Goal: Communication & Community: Ask a question

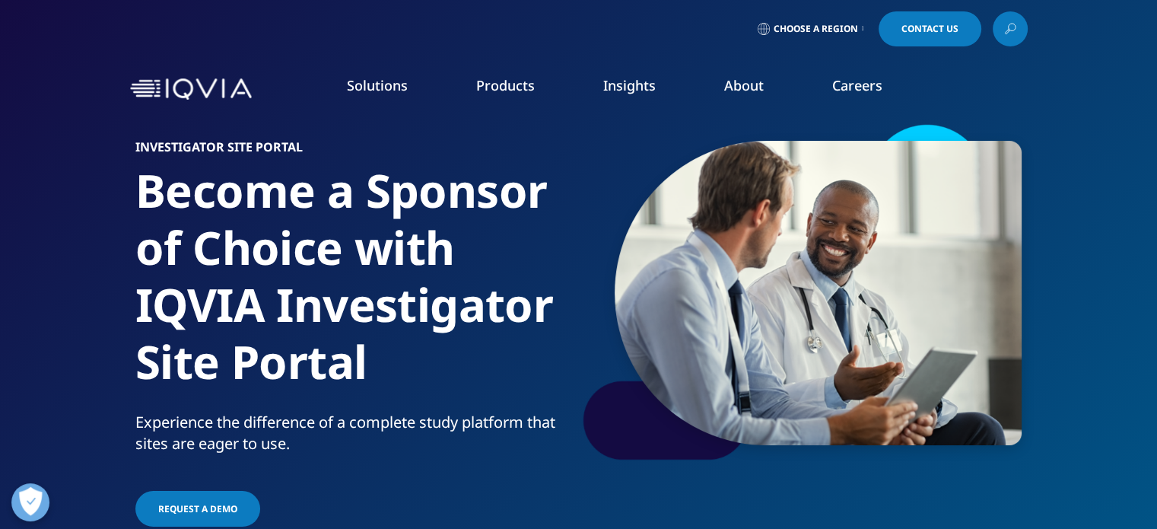
click at [914, 27] on span "Contact Us" at bounding box center [929, 28] width 57 height 9
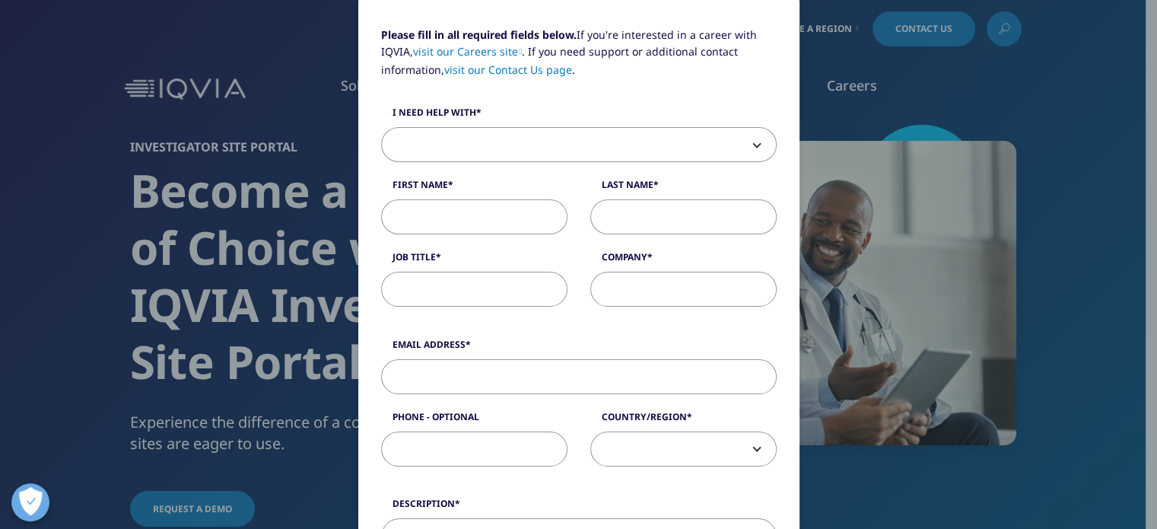
scroll to position [152, 0]
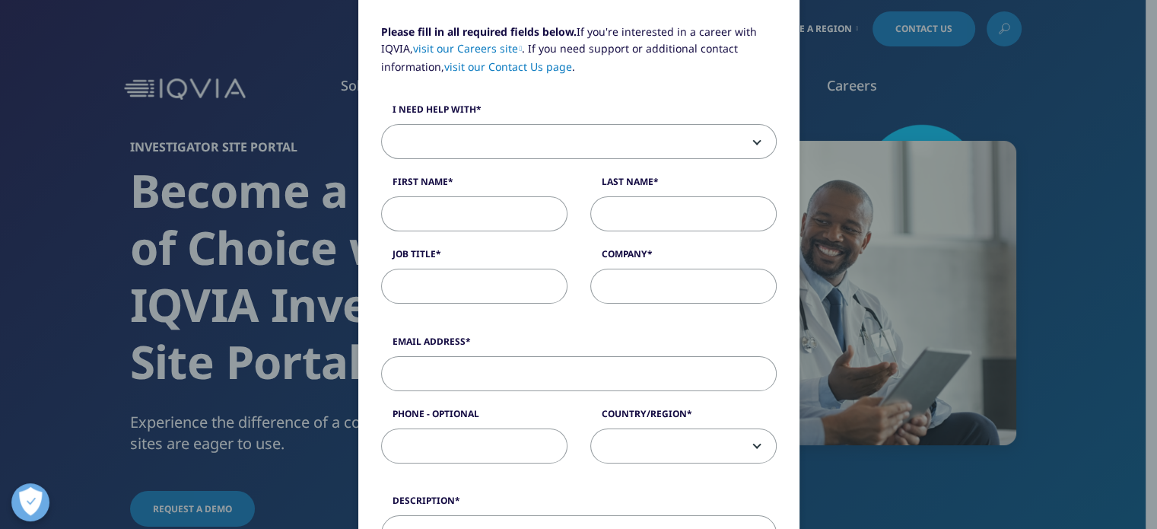
click at [746, 140] on span at bounding box center [579, 141] width 396 height 35
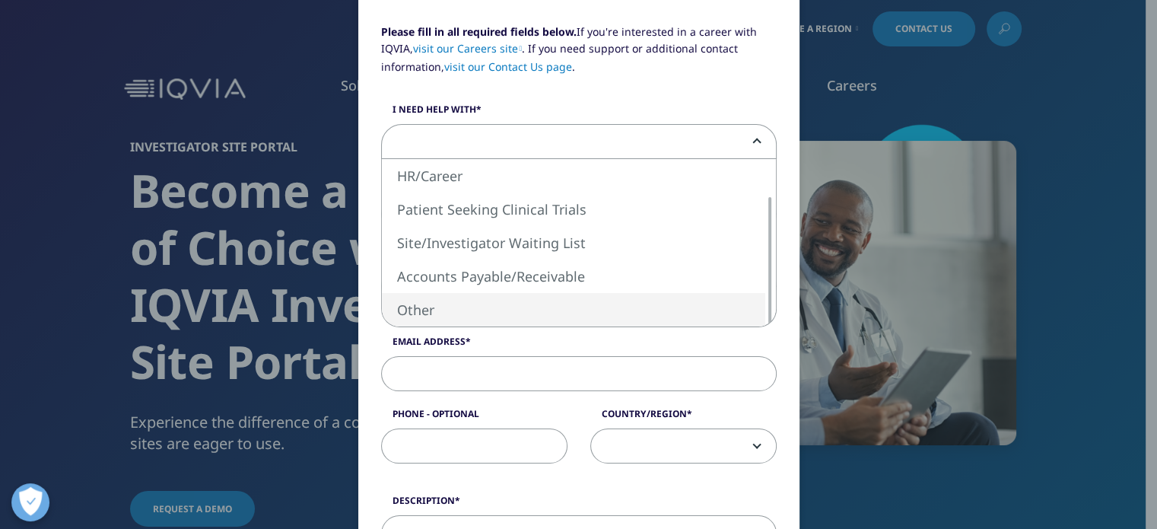
select select "Other"
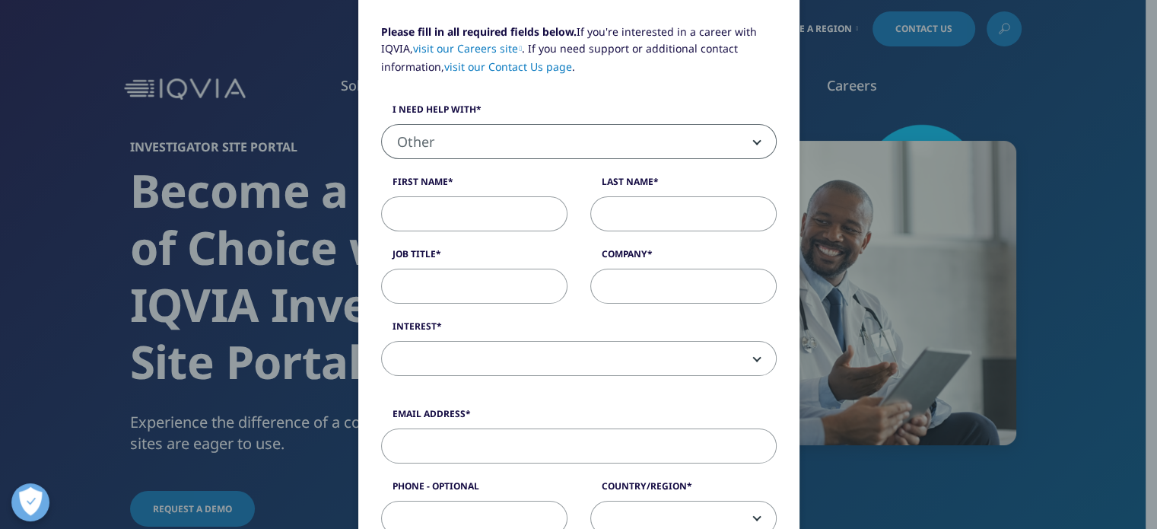
click at [462, 210] on input "First Name" at bounding box center [474, 213] width 186 height 35
type input "[PERSON_NAME]"
type input "Regulatory Specialist"
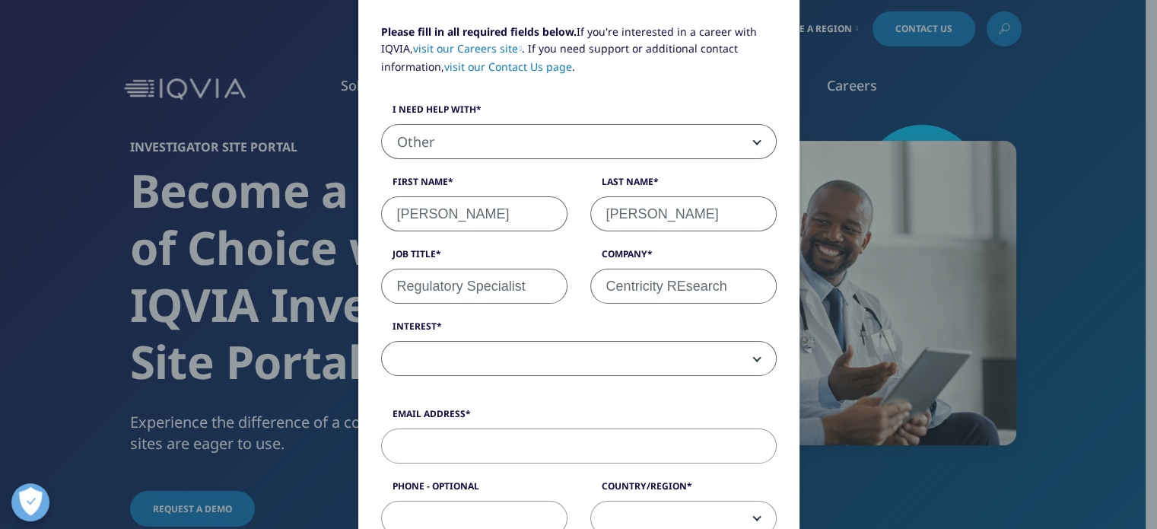
click at [678, 282] on input "Centricity REsearch" at bounding box center [683, 285] width 186 height 35
type input "Centricity Research"
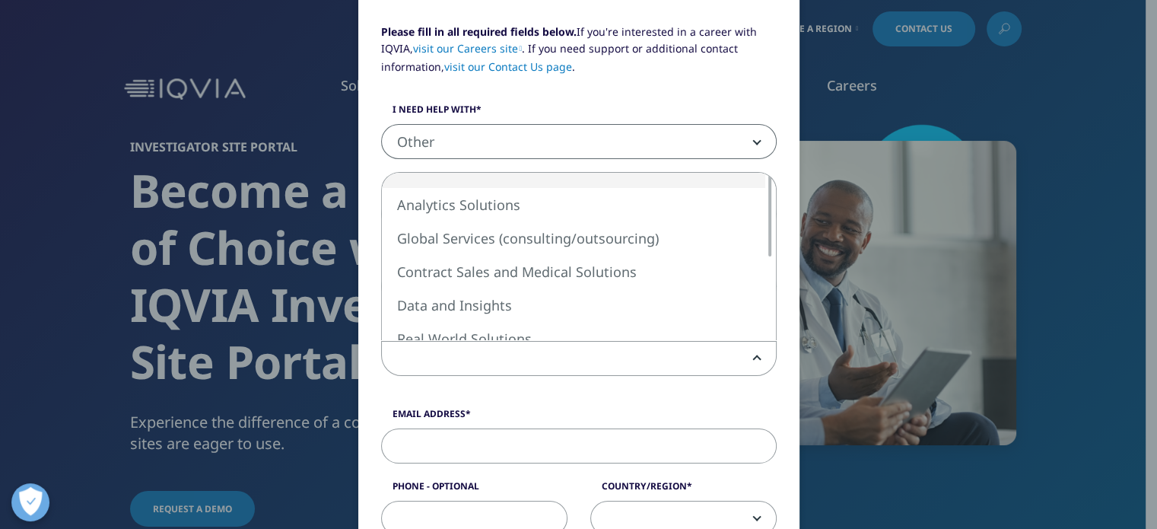
click at [755, 356] on span at bounding box center [579, 358] width 396 height 35
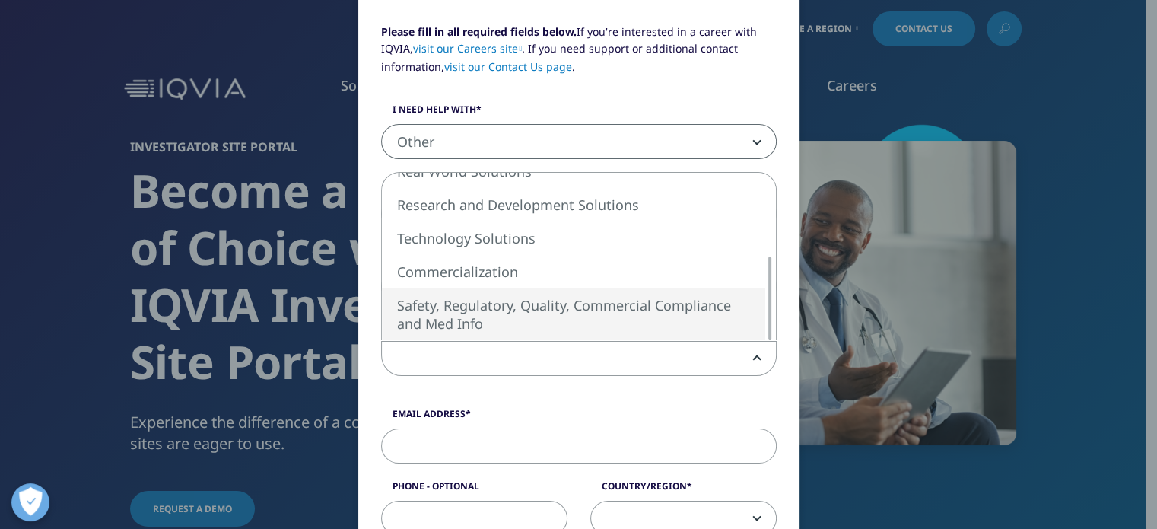
select select "Safety Regulatory Quality Commercial Compliance"
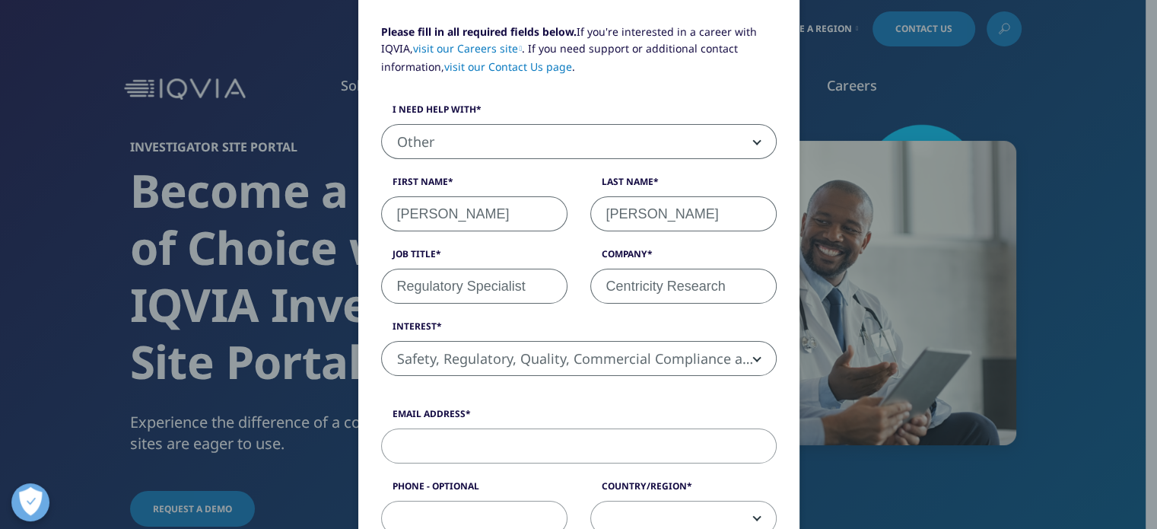
click at [505, 438] on input "Email Address" at bounding box center [579, 445] width 396 height 35
type input "[PERSON_NAME][EMAIL_ADDRESS][PERSON_NAME][DOMAIN_NAME]"
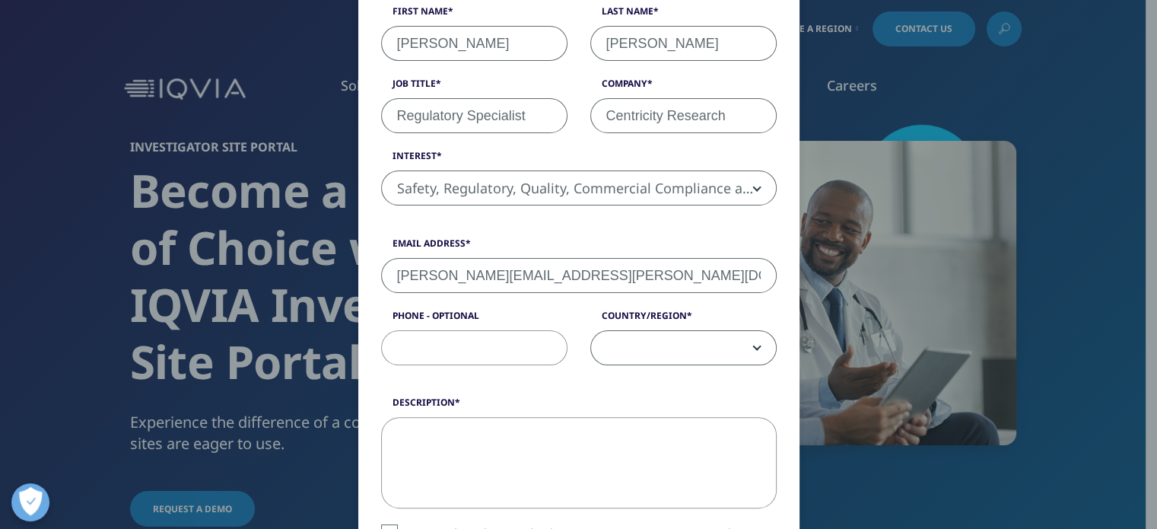
scroll to position [386, 0]
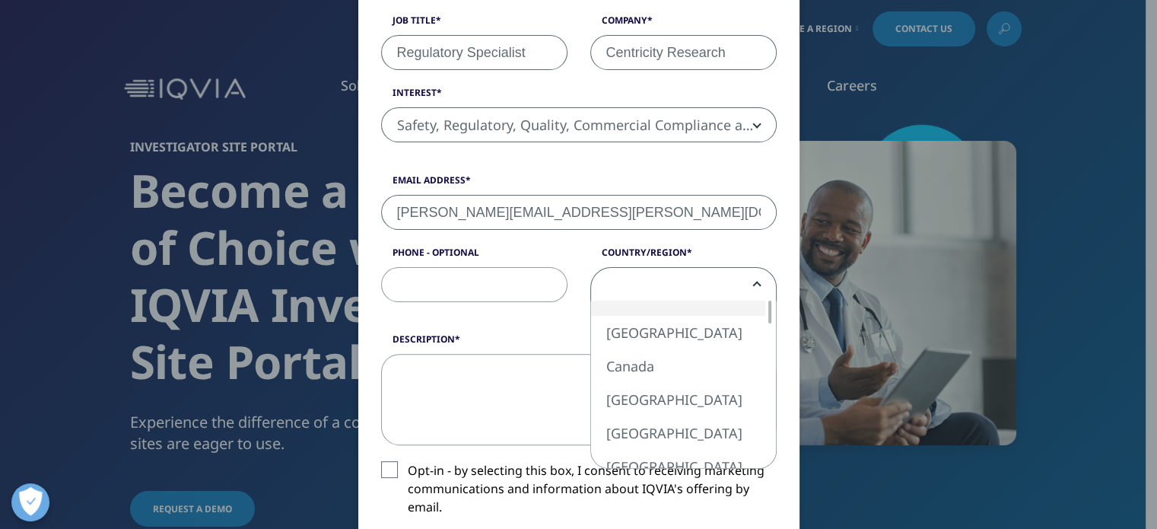
click at [761, 281] on span at bounding box center [683, 285] width 185 height 35
select select "Canada"
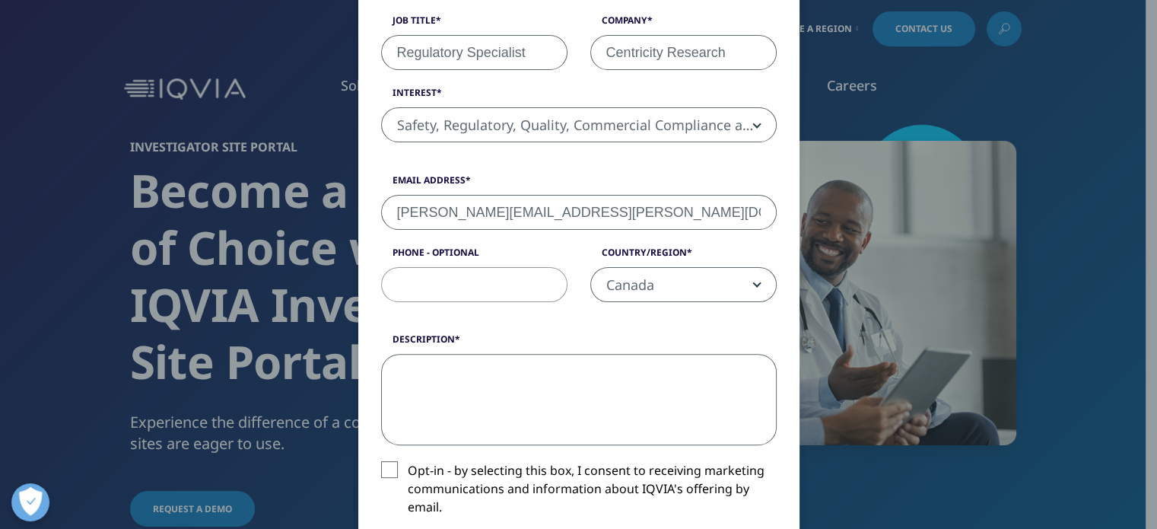
click at [448, 383] on textarea "Description" at bounding box center [579, 399] width 396 height 91
type textarea "I"
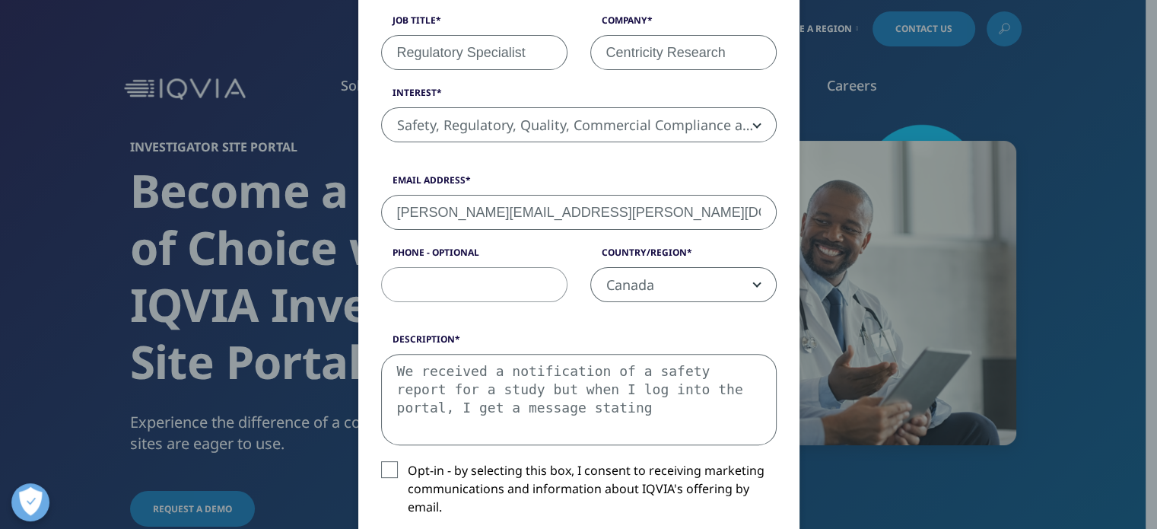
type textarea "We received a notification of a safety report for a study but when I log into t…"
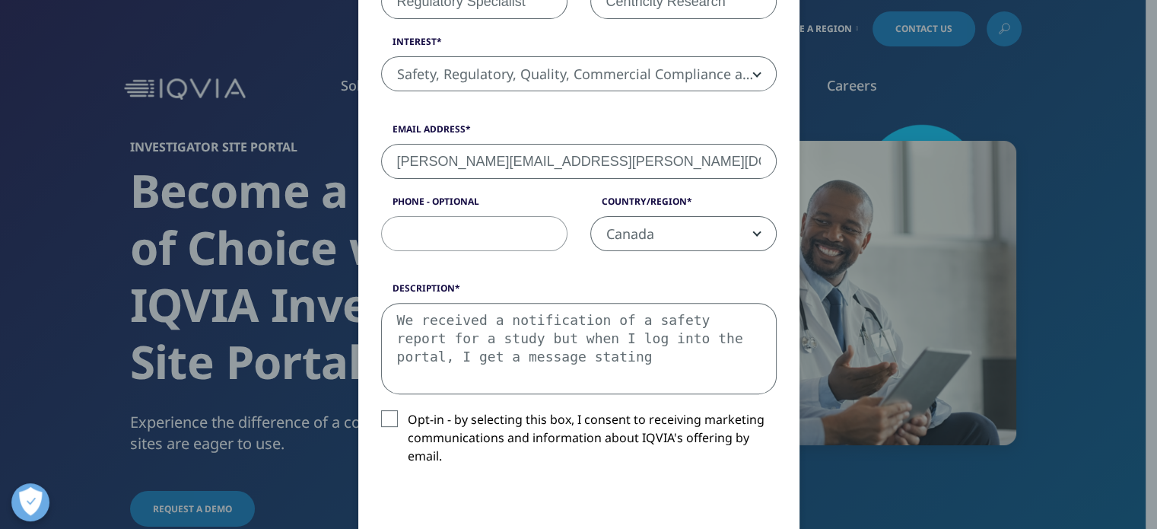
scroll to position [614, 0]
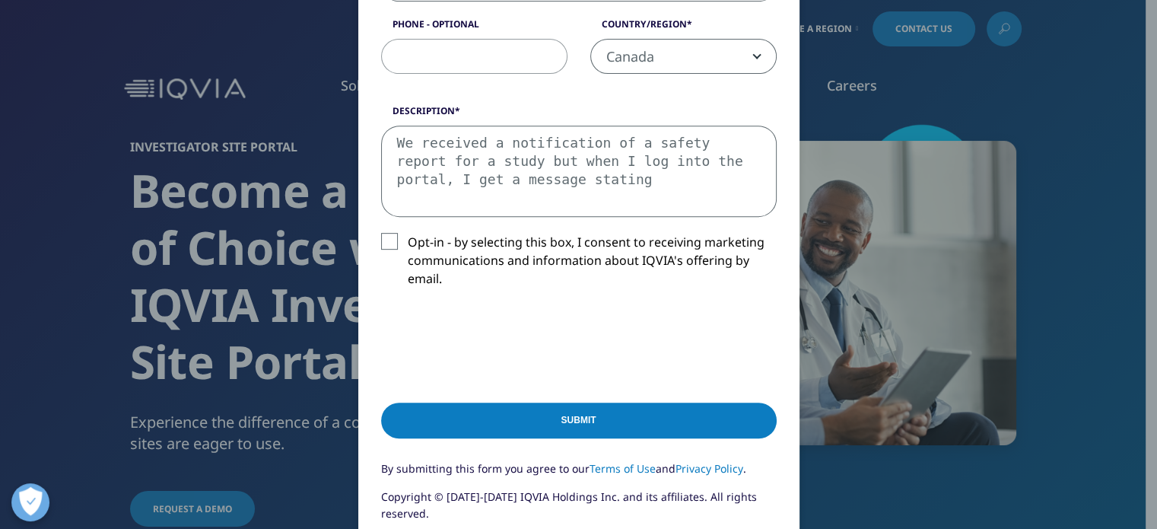
click at [583, 181] on textarea "We received a notification of a safety report for a study but when I log into t…" at bounding box center [579, 170] width 396 height 91
